Goal: Register for event/course

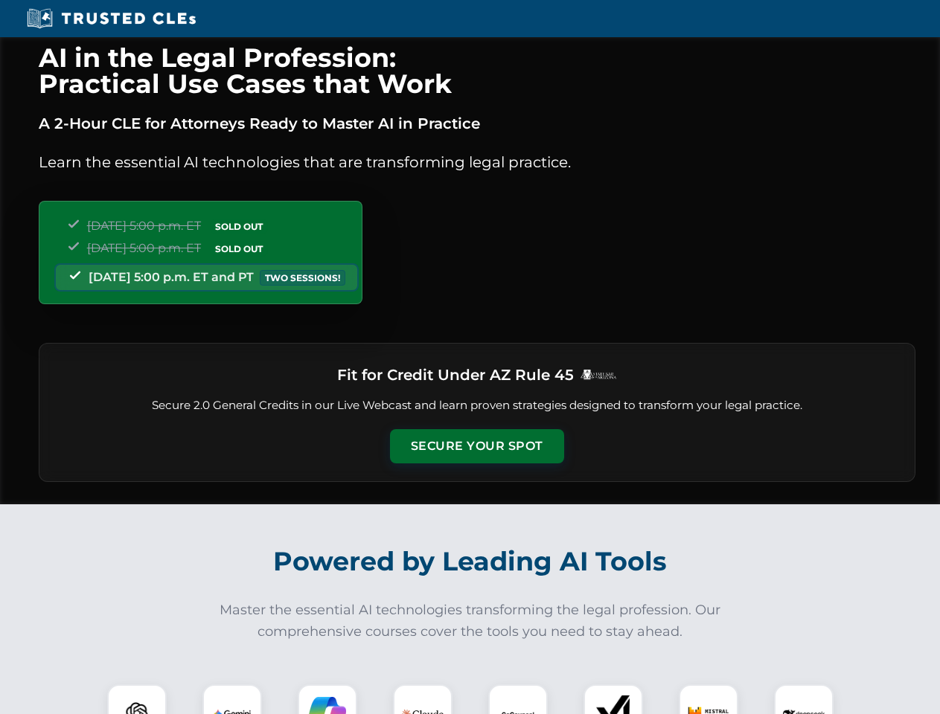
click at [476, 446] on button "Secure Your Spot" at bounding box center [477, 446] width 174 height 34
click at [137, 700] on img at bounding box center [136, 714] width 43 height 43
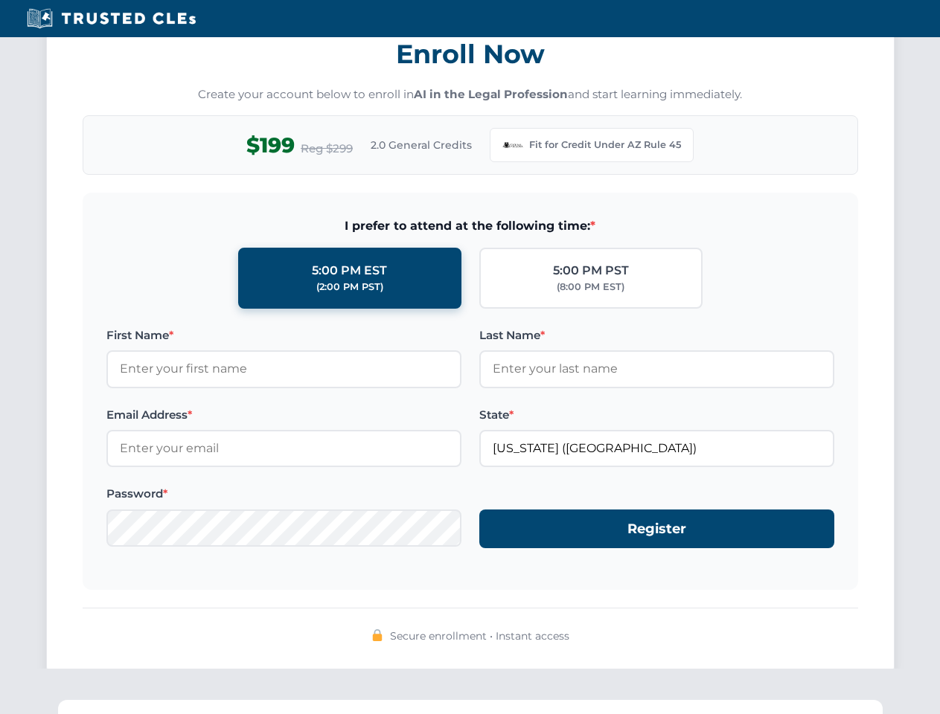
scroll to position [1450, 0]
